Goal: Task Accomplishment & Management: Complete application form

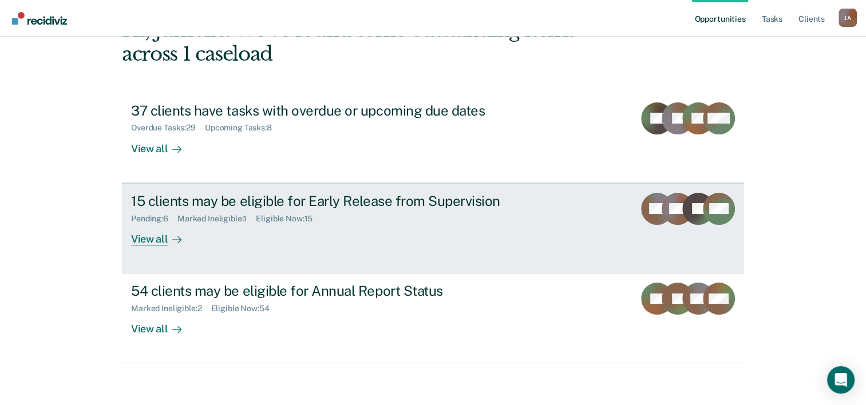
scroll to position [81, 0]
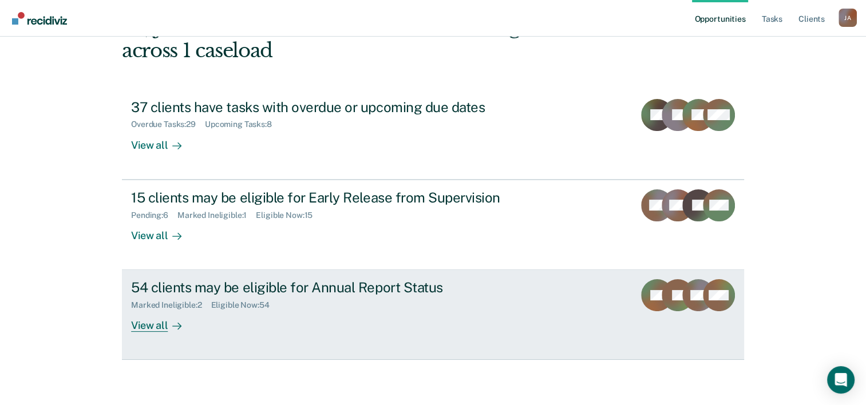
click at [318, 284] on div "54 clients may be eligible for Annual Report Status" at bounding box center [332, 287] width 402 height 17
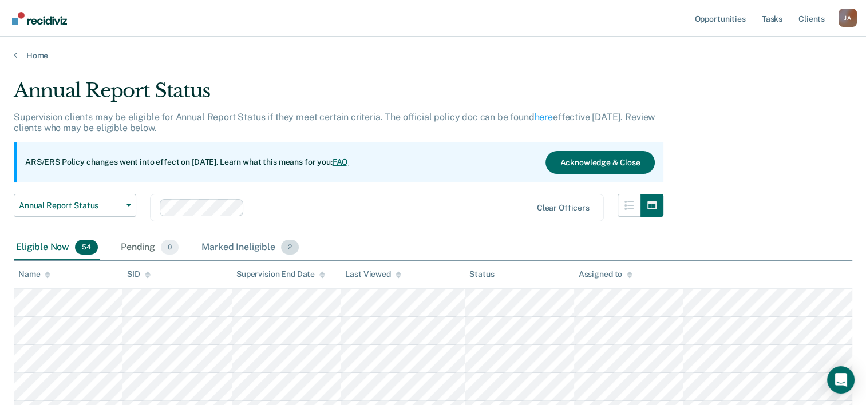
click at [244, 249] on div "Marked Ineligible 2" at bounding box center [250, 247] width 102 height 25
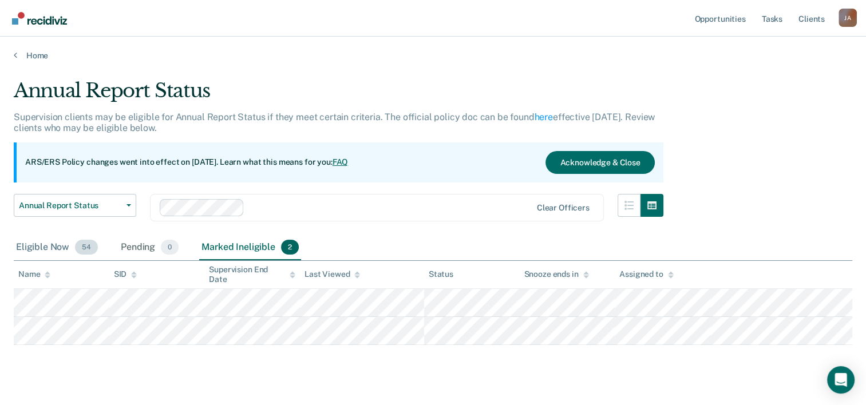
click at [23, 241] on div "Eligible Now 54" at bounding box center [57, 247] width 86 height 25
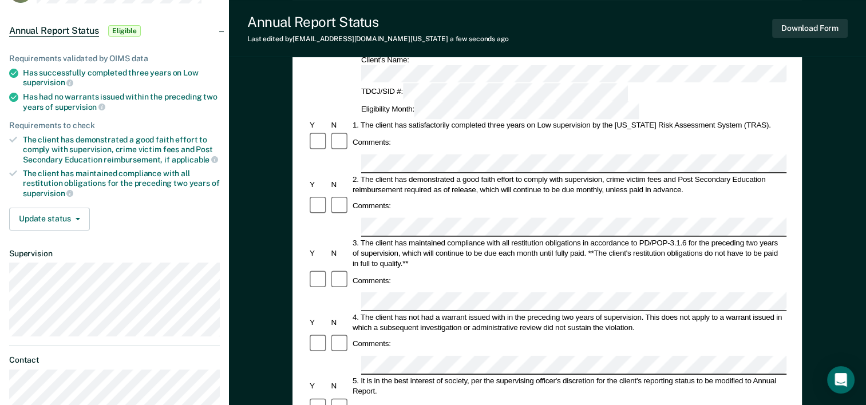
scroll to position [114, 0]
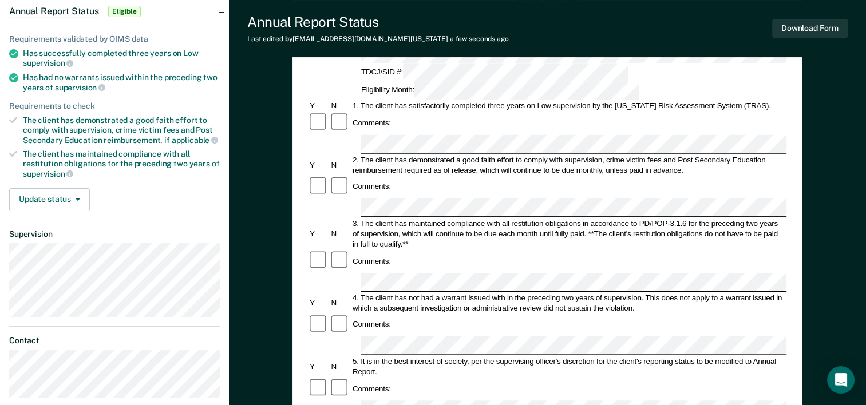
click at [584, 327] on form "Annual Reporting Checklist, Recommendation, and Determination Form Clients who …" at bounding box center [547, 399] width 478 height 807
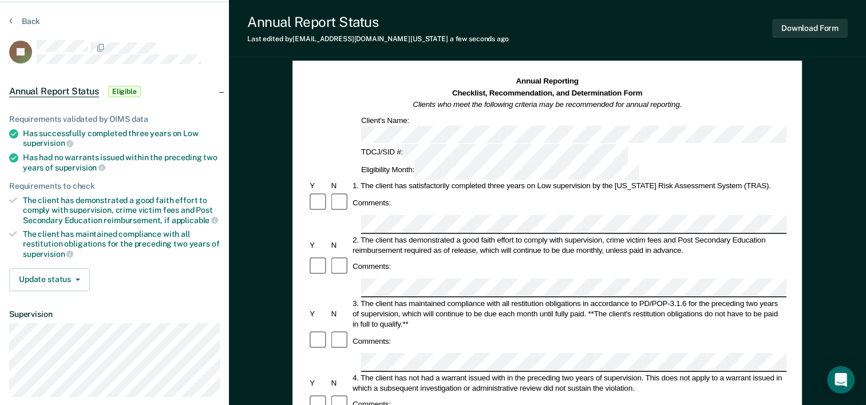
scroll to position [0, 0]
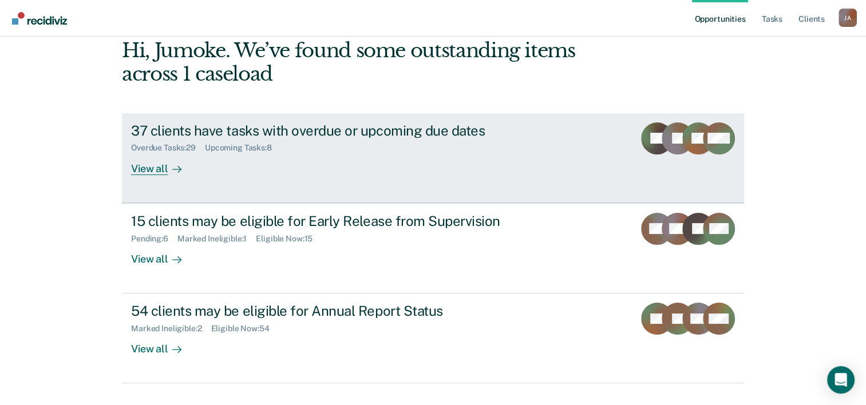
scroll to position [81, 0]
